Goal: Information Seeking & Learning: Learn about a topic

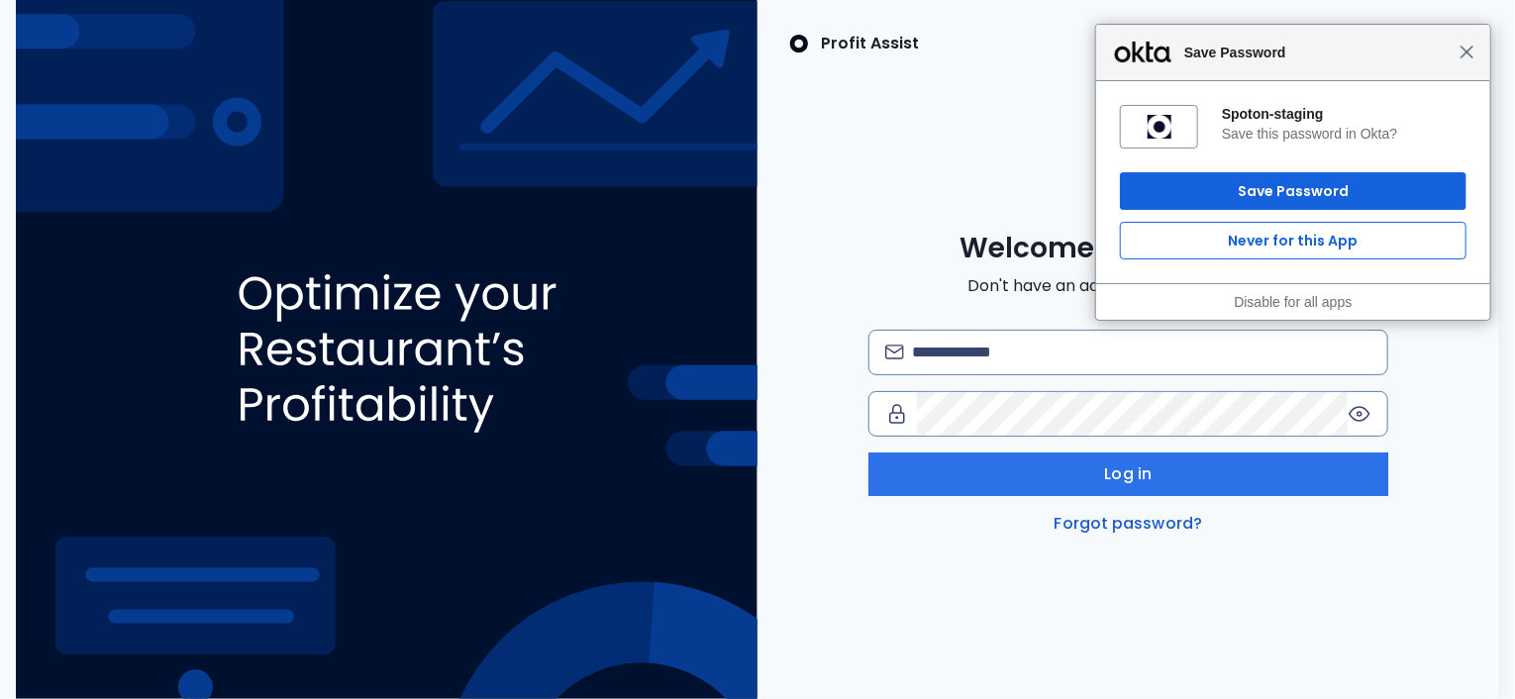
click at [1466, 48] on span "Close" at bounding box center [1467, 52] width 15 height 15
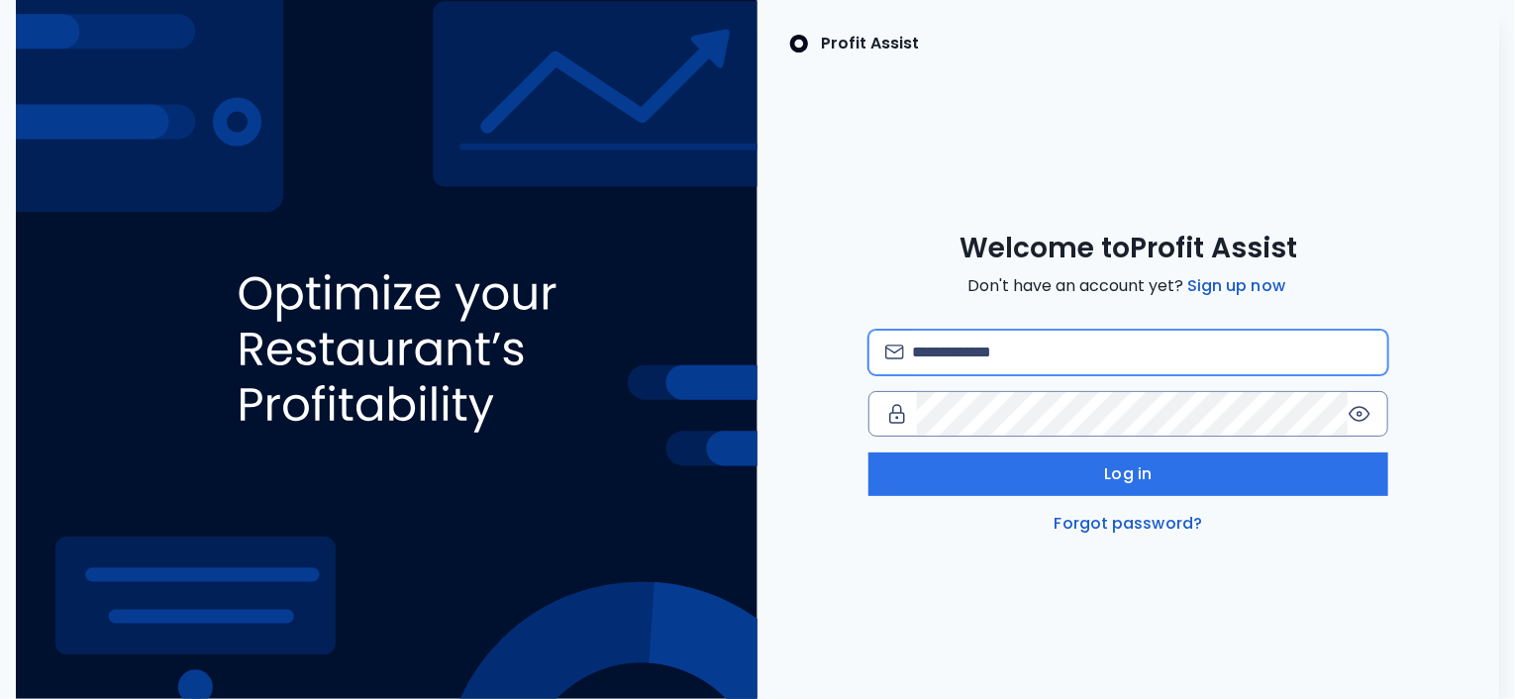
click at [1033, 360] on input "email" at bounding box center [1142, 353] width 460 height 44
type input "**********"
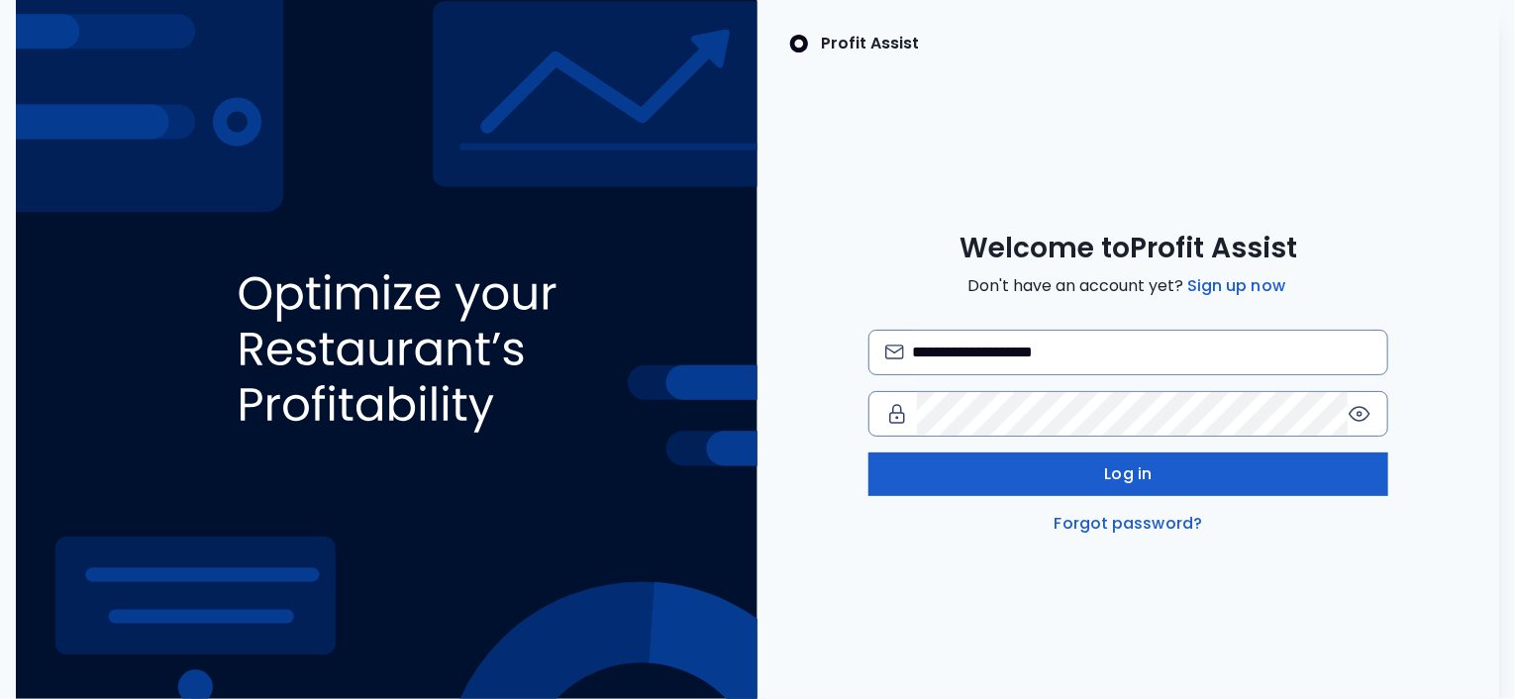
click at [1050, 464] on button "Log in" at bounding box center [1129, 475] width 520 height 44
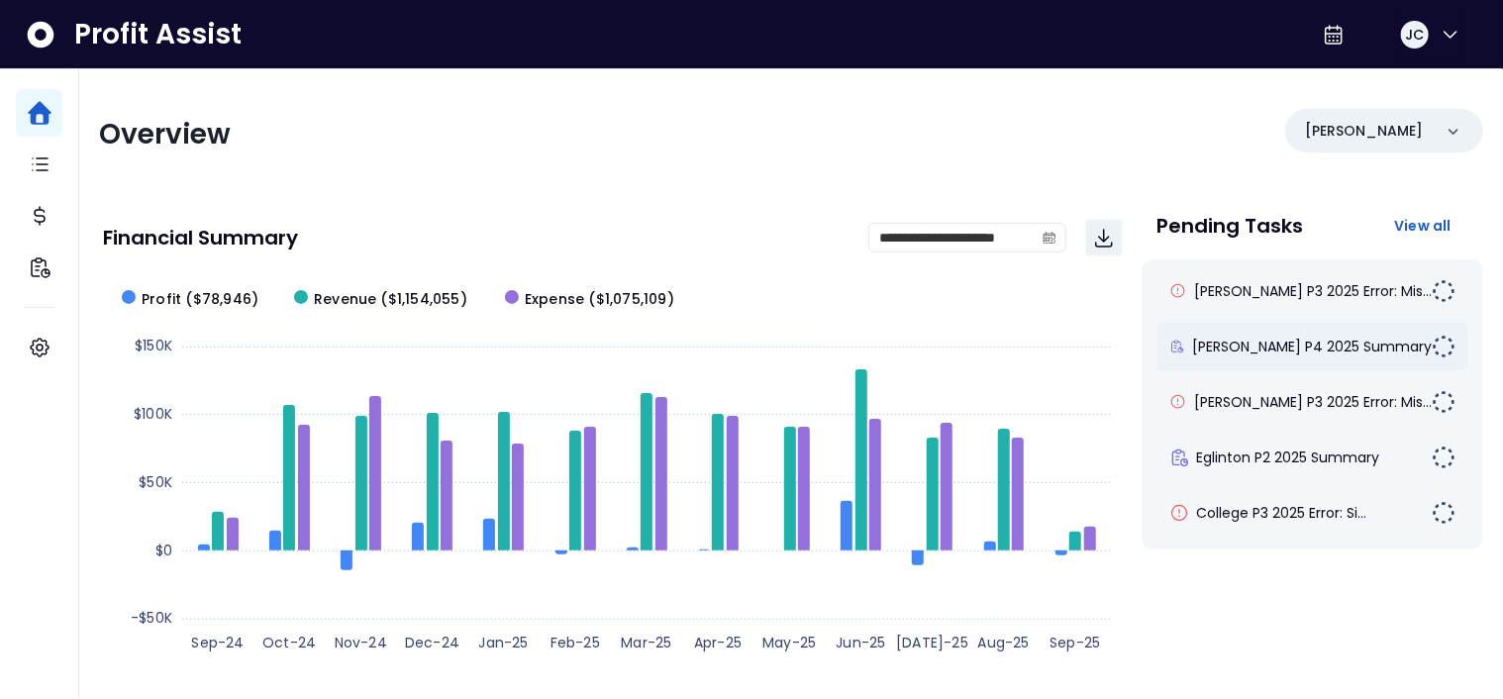
click at [1270, 357] on div "[PERSON_NAME] P4 2025 Summary" at bounding box center [1313, 347] width 311 height 48
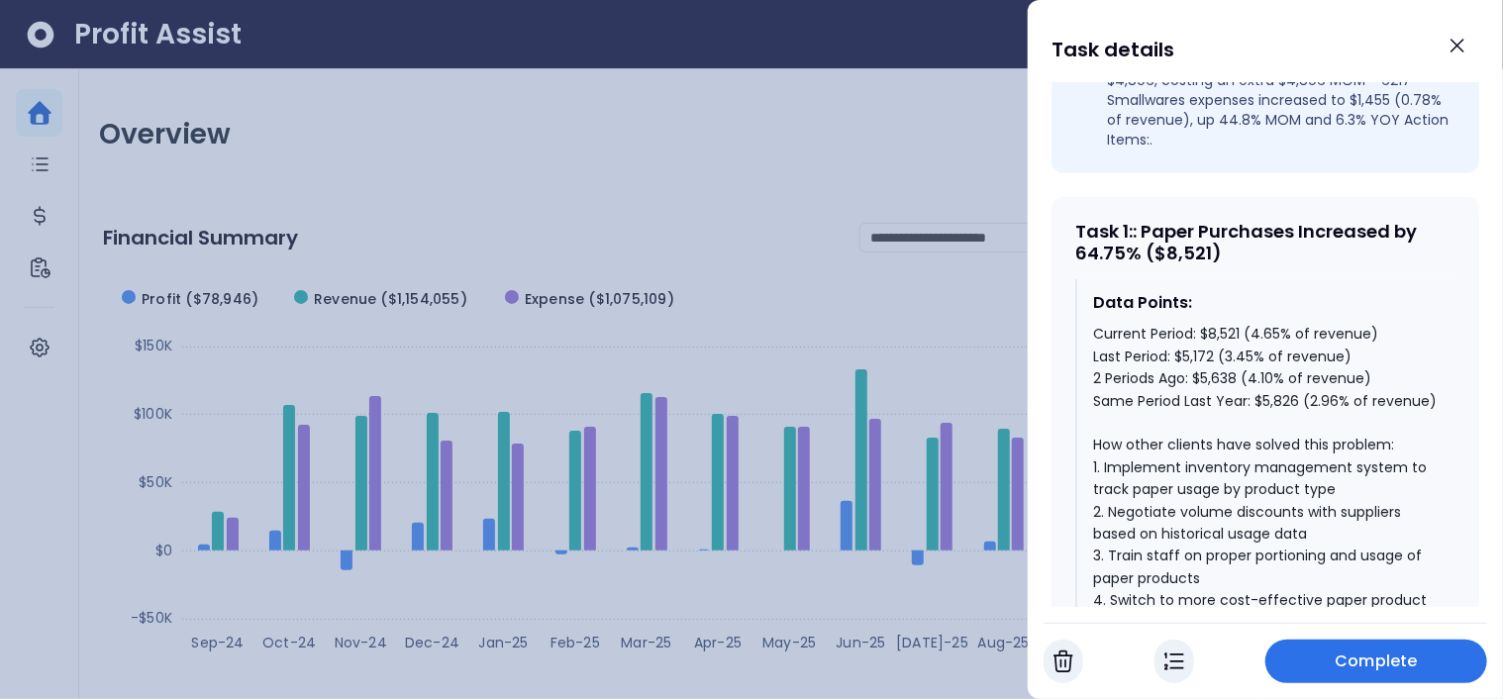
scroll to position [840, 0]
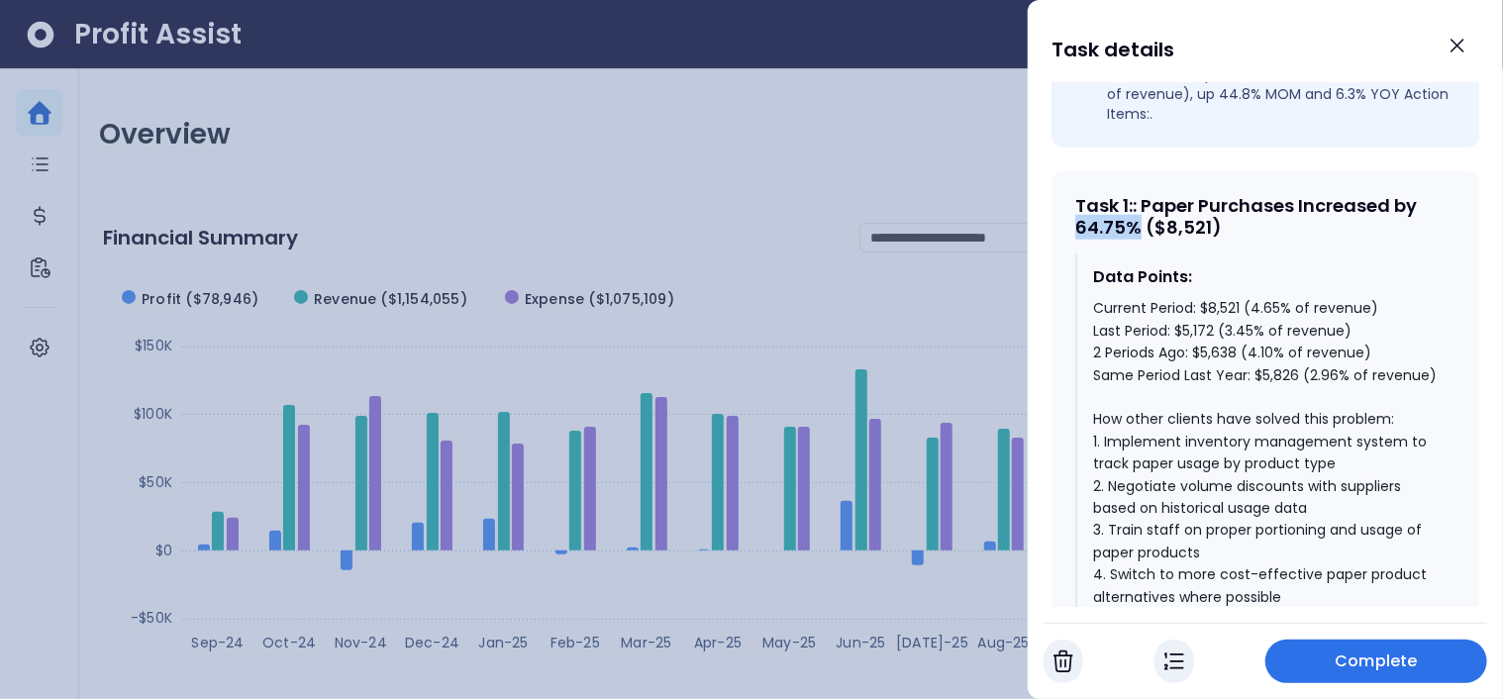
drag, startPoint x: 1142, startPoint y: 189, endPoint x: 1074, endPoint y: 190, distance: 68.3
click at [1074, 190] on div "Task 1 : : Paper Purchases Increased by 64.75% ($8,521) Data Points: Current Pe…" at bounding box center [1266, 557] width 428 height 773
drag, startPoint x: 1199, startPoint y: 272, endPoint x: 1240, endPoint y: 270, distance: 40.7
click at [1240, 297] on div "Current Period: $8,521 (4.65% of revenue) Last Period: $5,172 (3.45% of revenue…" at bounding box center [1266, 529] width 347 height 465
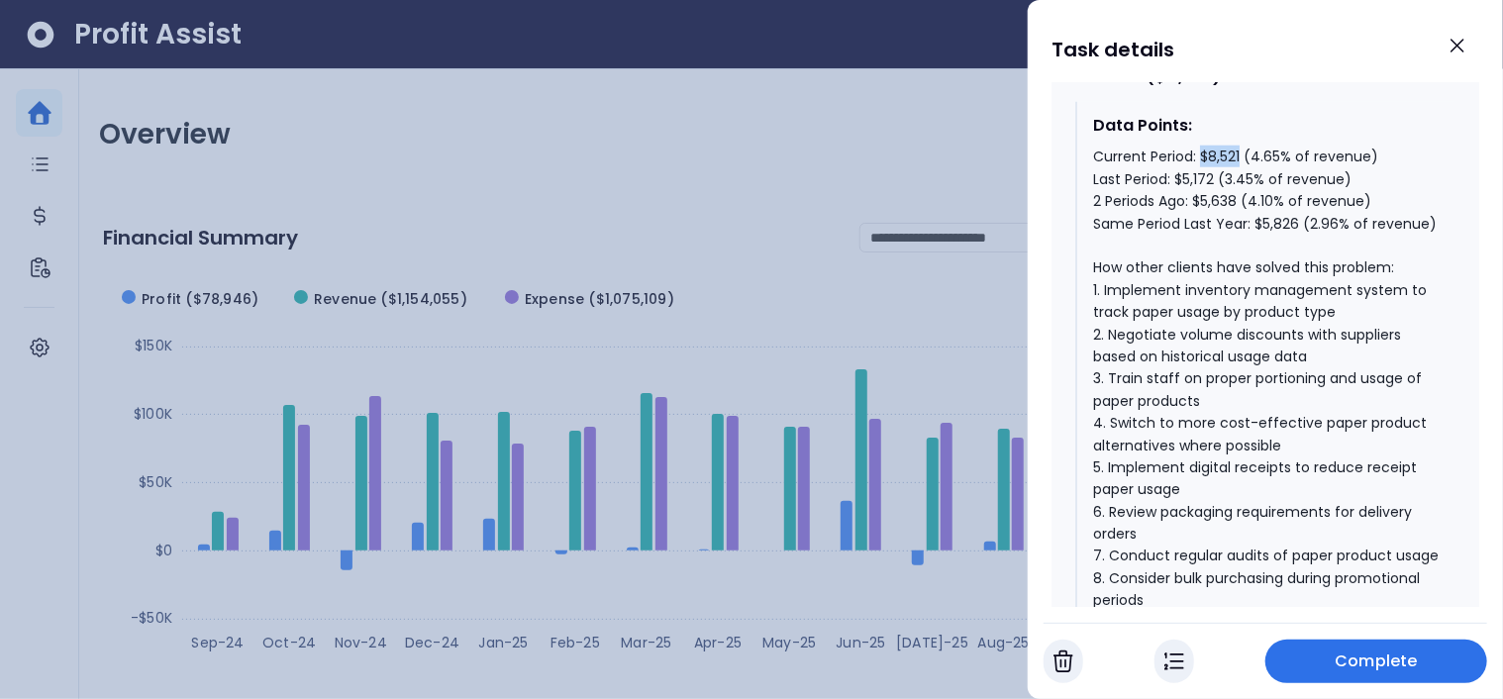
scroll to position [995, 0]
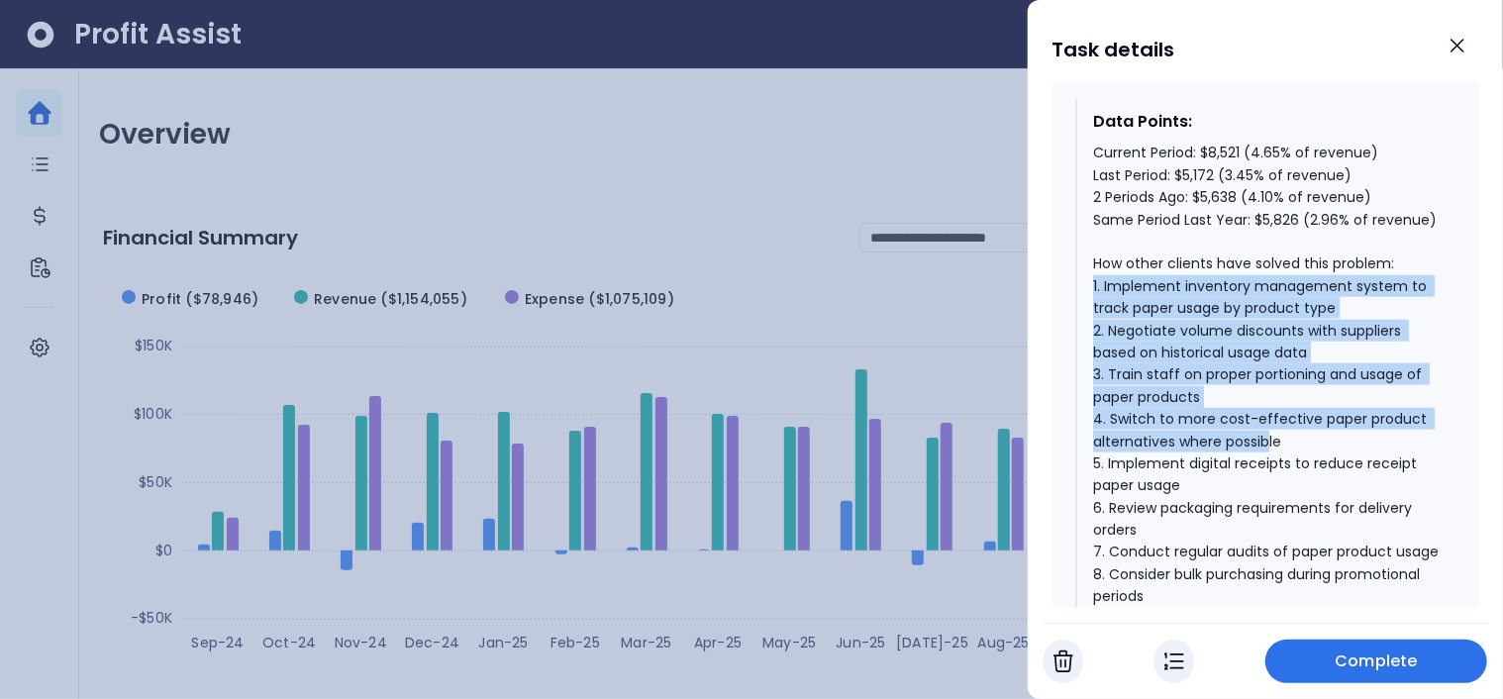
drag, startPoint x: 1092, startPoint y: 269, endPoint x: 1271, endPoint y: 420, distance: 233.3
click at [1271, 420] on div "Current Period: $8,521 (4.65% of revenue) Last Period: $5,172 (3.45% of revenue…" at bounding box center [1266, 374] width 347 height 465
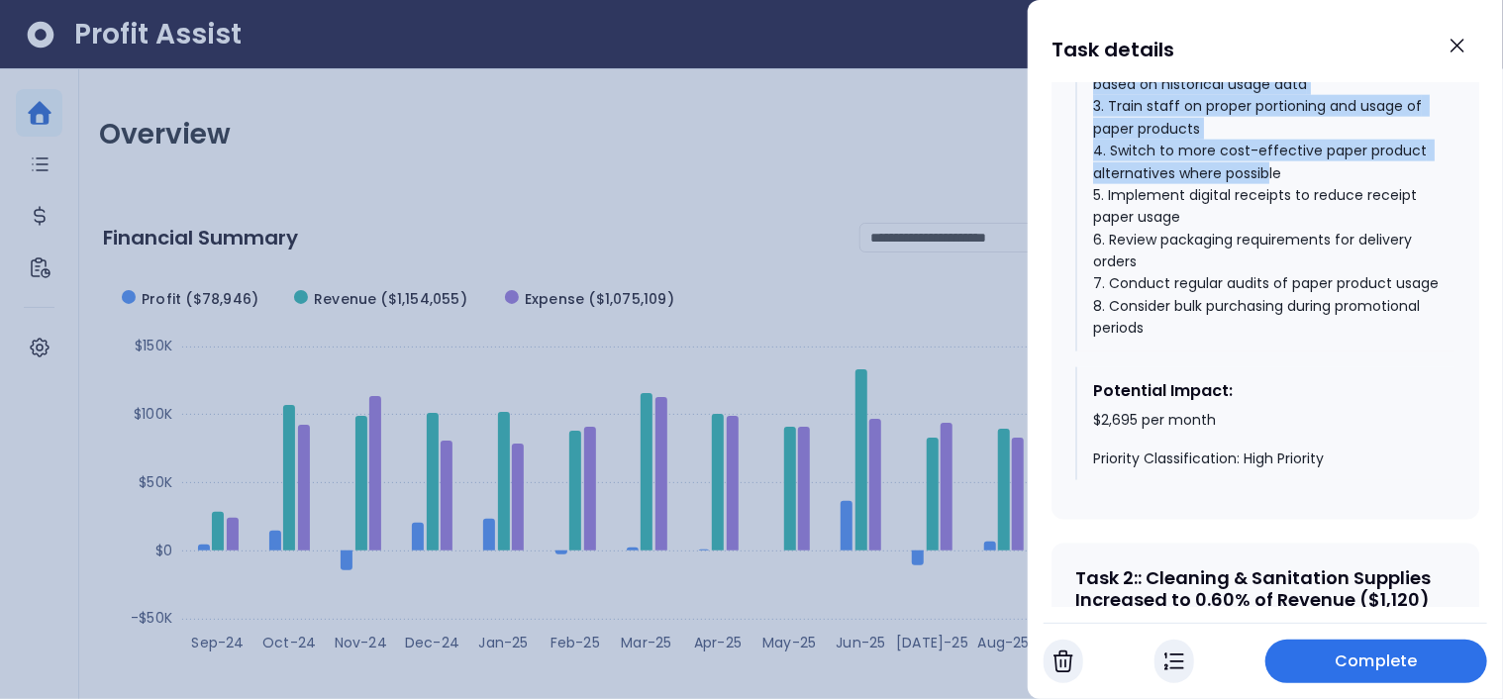
scroll to position [1281, 0]
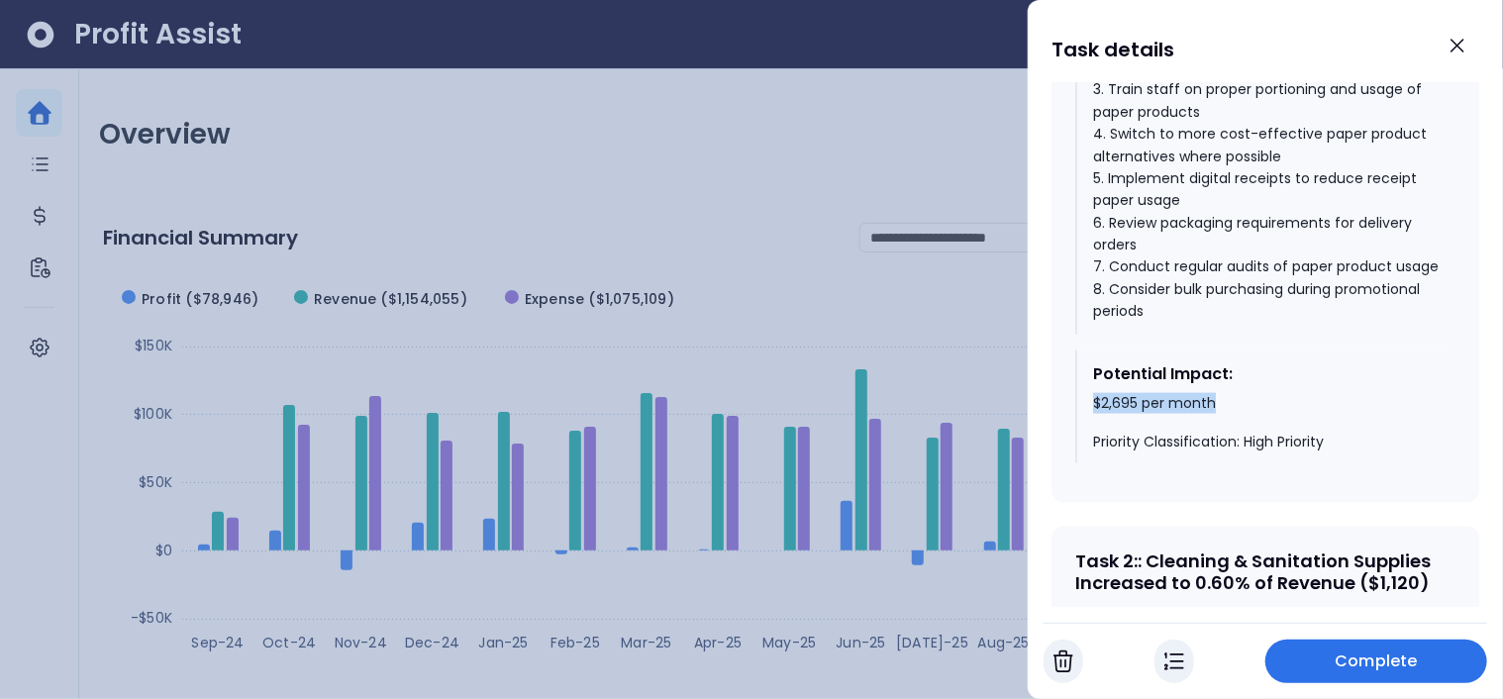
drag, startPoint x: 1089, startPoint y: 411, endPoint x: 1220, endPoint y: 413, distance: 130.7
click at [1220, 413] on div "Potential Impact: $2,695 per month Priority Classification: High Priority" at bounding box center [1266, 408] width 380 height 114
click at [1464, 53] on icon "Close" at bounding box center [1458, 46] width 24 height 24
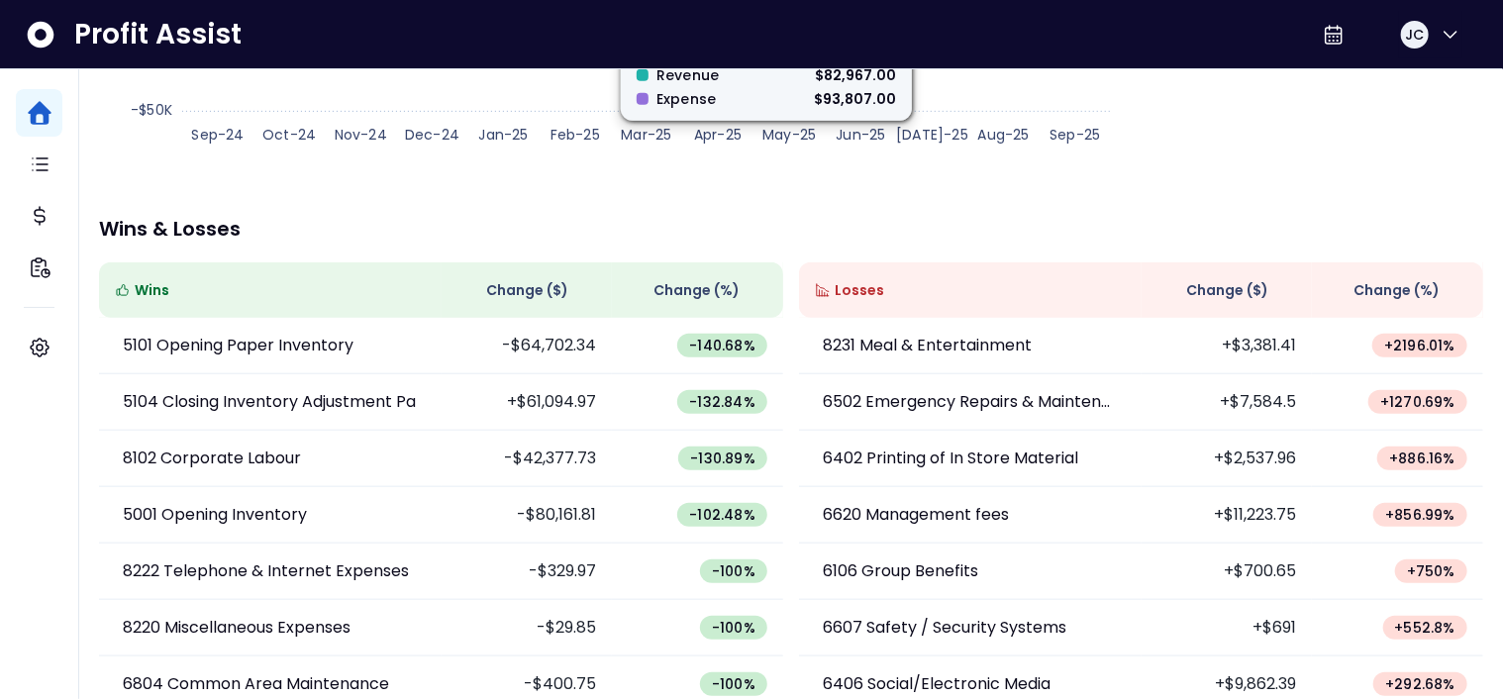
scroll to position [529, 0]
